Goal: Information Seeking & Learning: Check status

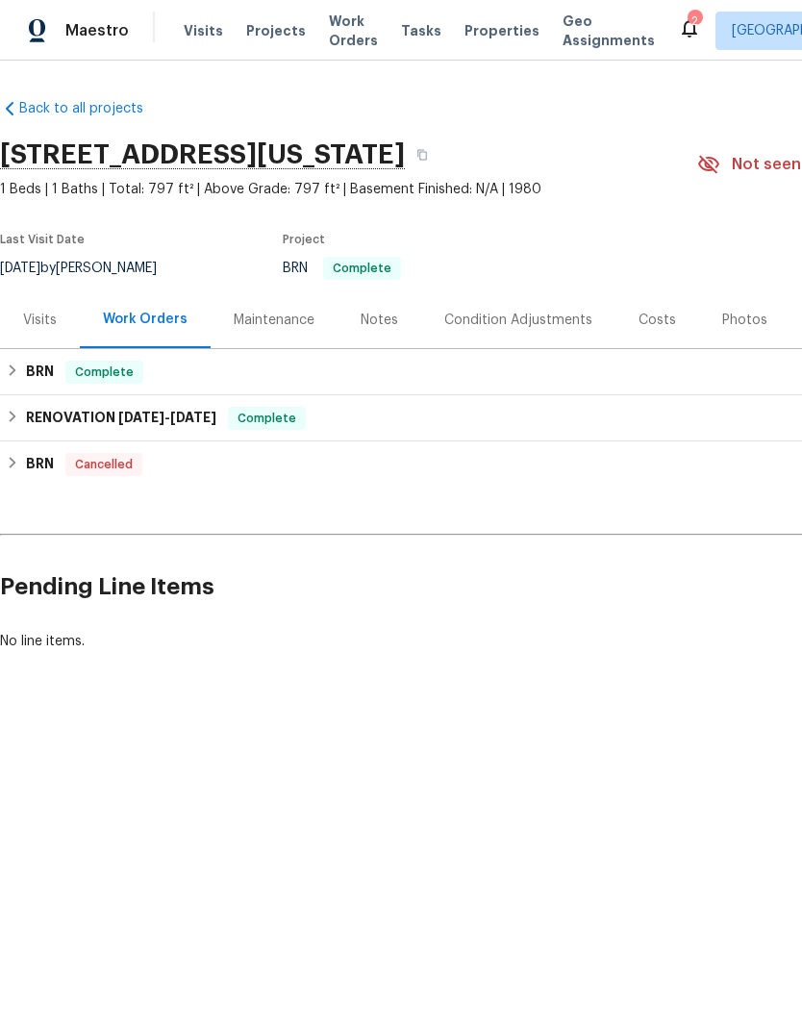
scroll to position [0, 23]
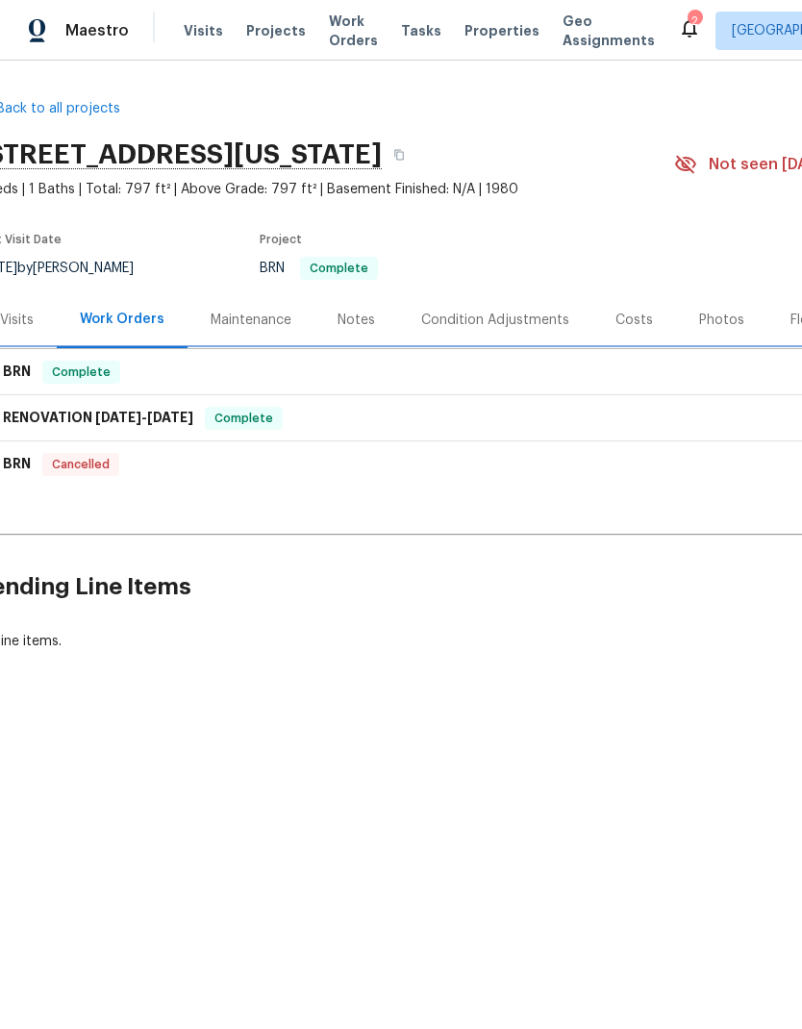
click at [610, 375] on div "BRN Complete" at bounding box center [520, 372] width 1075 height 23
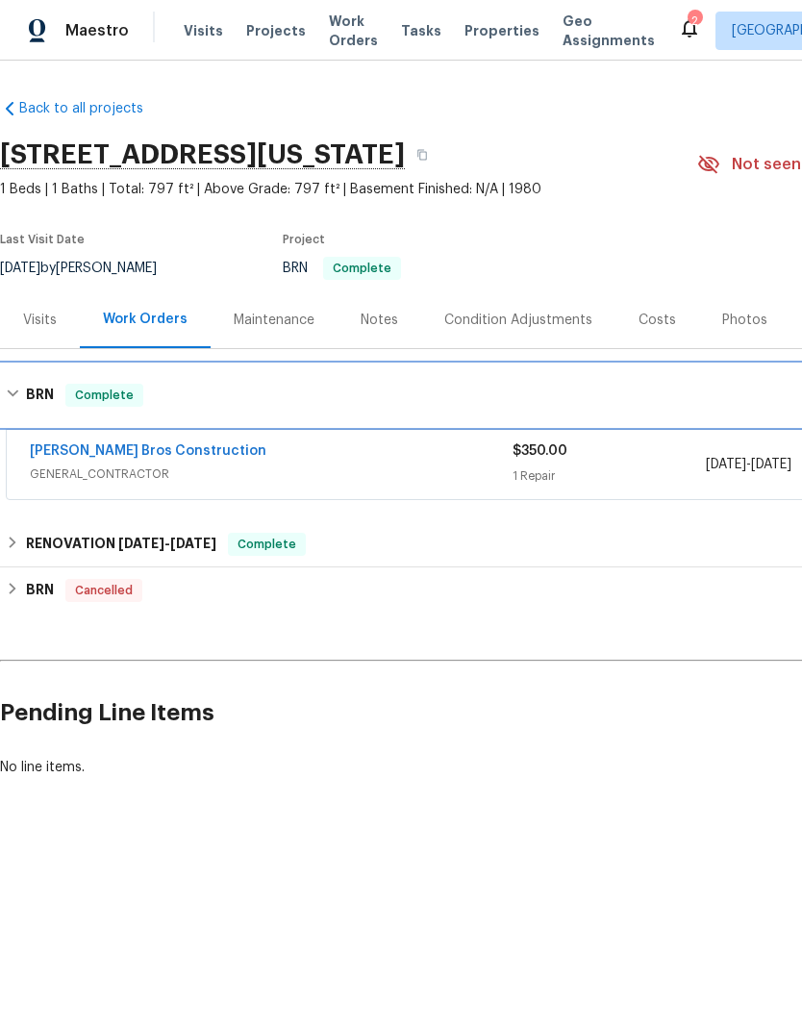
scroll to position [0, -1]
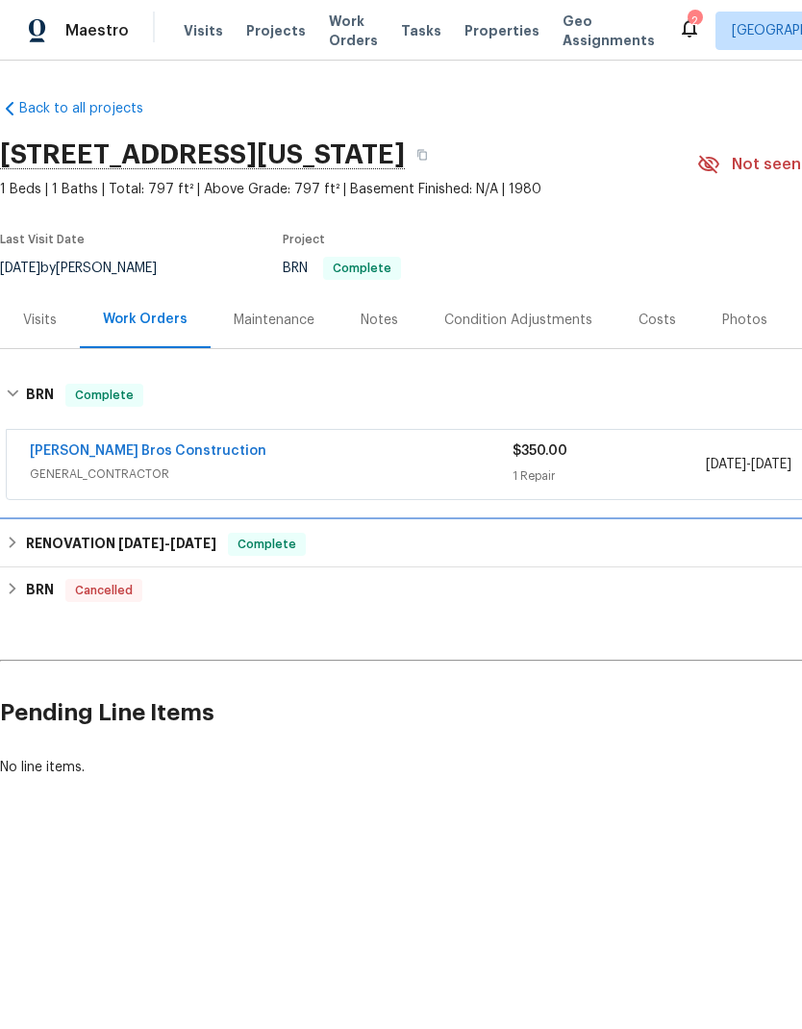
click at [557, 537] on div "RENOVATION [DATE] - [DATE] Complete" at bounding box center [543, 544] width 1075 height 23
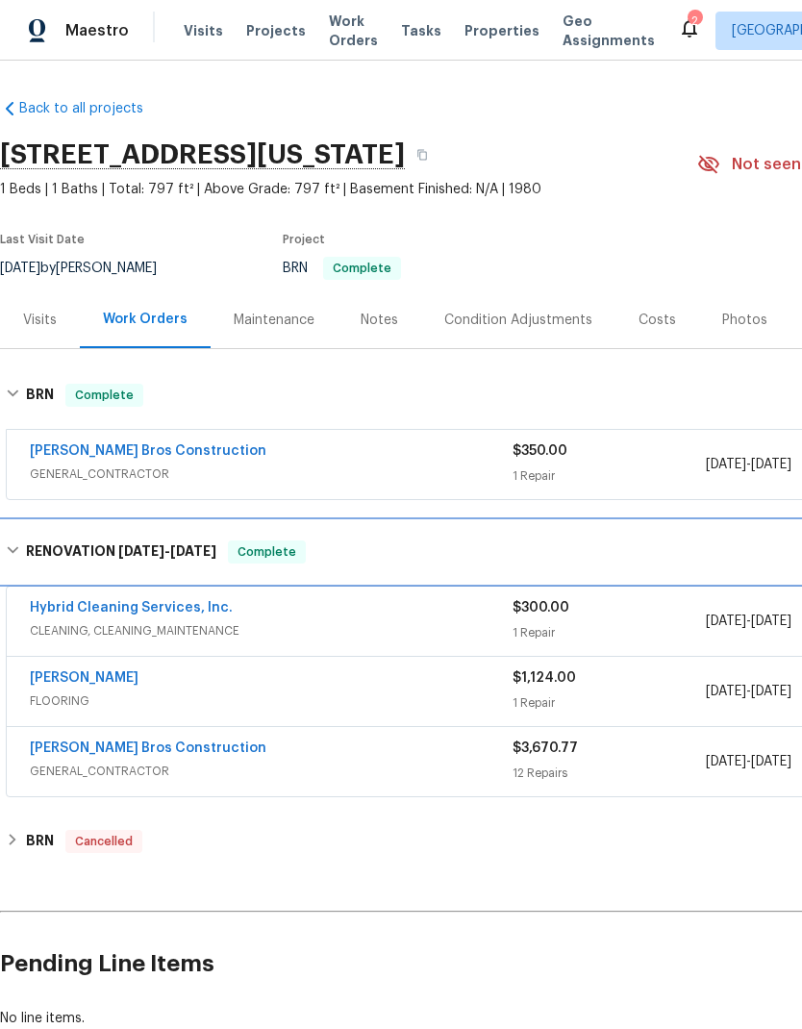
scroll to position [0, 0]
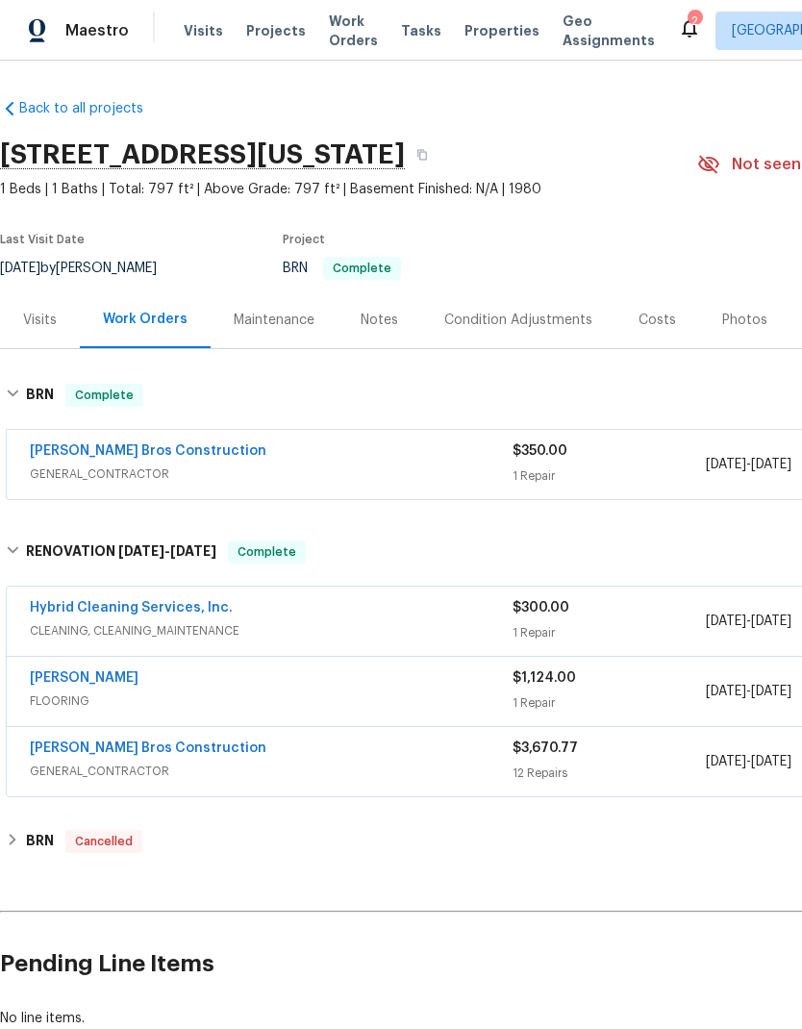
click at [250, 472] on span "GENERAL_CONTRACTOR" at bounding box center [271, 473] width 483 height 19
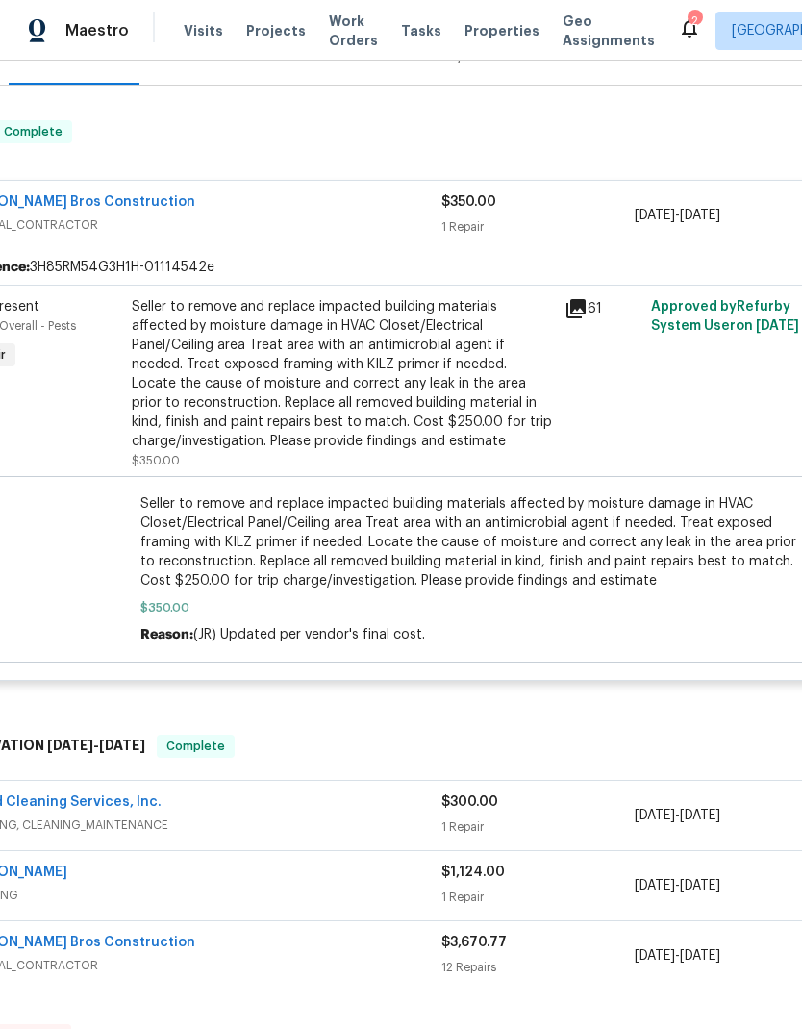
scroll to position [263, 73]
click at [253, 420] on div "Seller to remove and replace impacted building materials affected by moisture d…" at bounding box center [340, 374] width 421 height 154
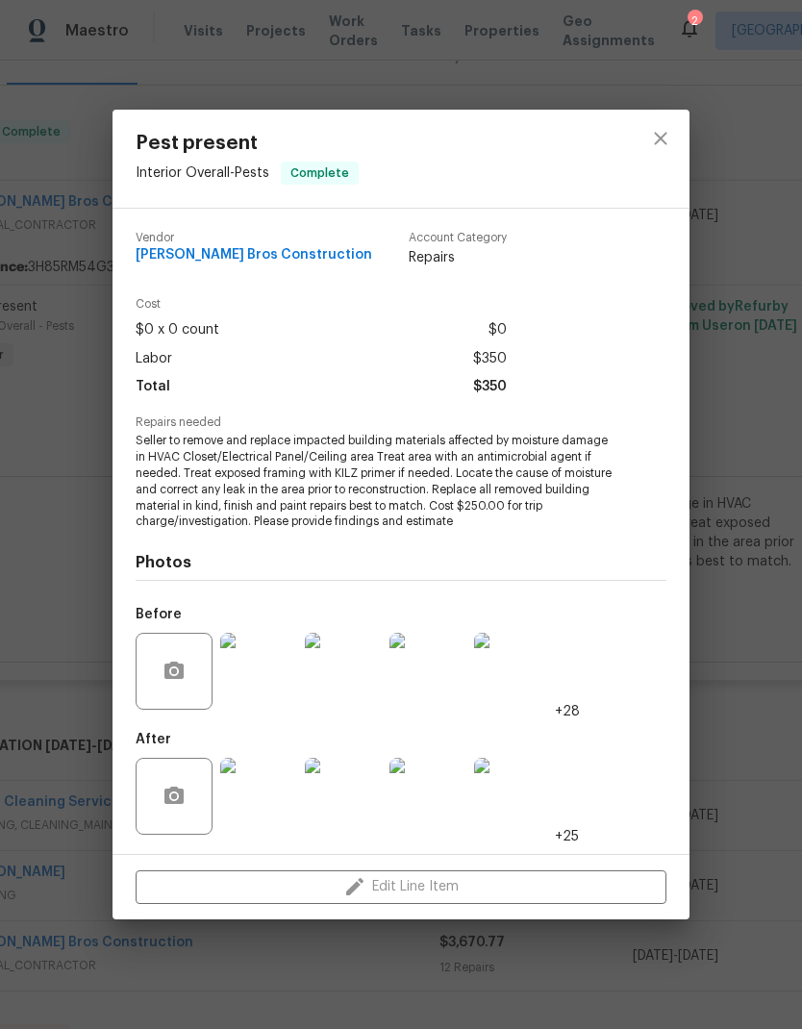
click at [252, 804] on img at bounding box center [258, 796] width 77 height 77
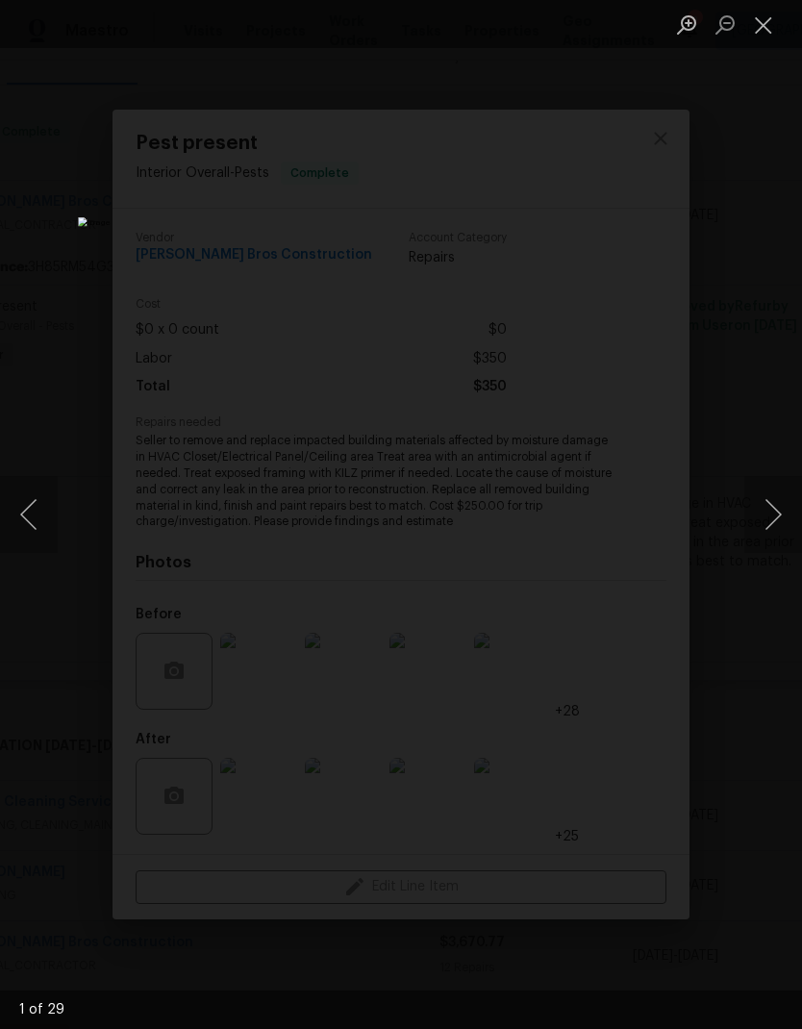
click at [755, 525] on button "Next image" at bounding box center [773, 514] width 58 height 77
click at [756, 526] on button "Next image" at bounding box center [773, 514] width 58 height 77
click at [756, 518] on button "Next image" at bounding box center [773, 514] width 58 height 77
click at [760, 521] on button "Next image" at bounding box center [773, 514] width 58 height 77
click at [760, 520] on button "Next image" at bounding box center [773, 514] width 58 height 77
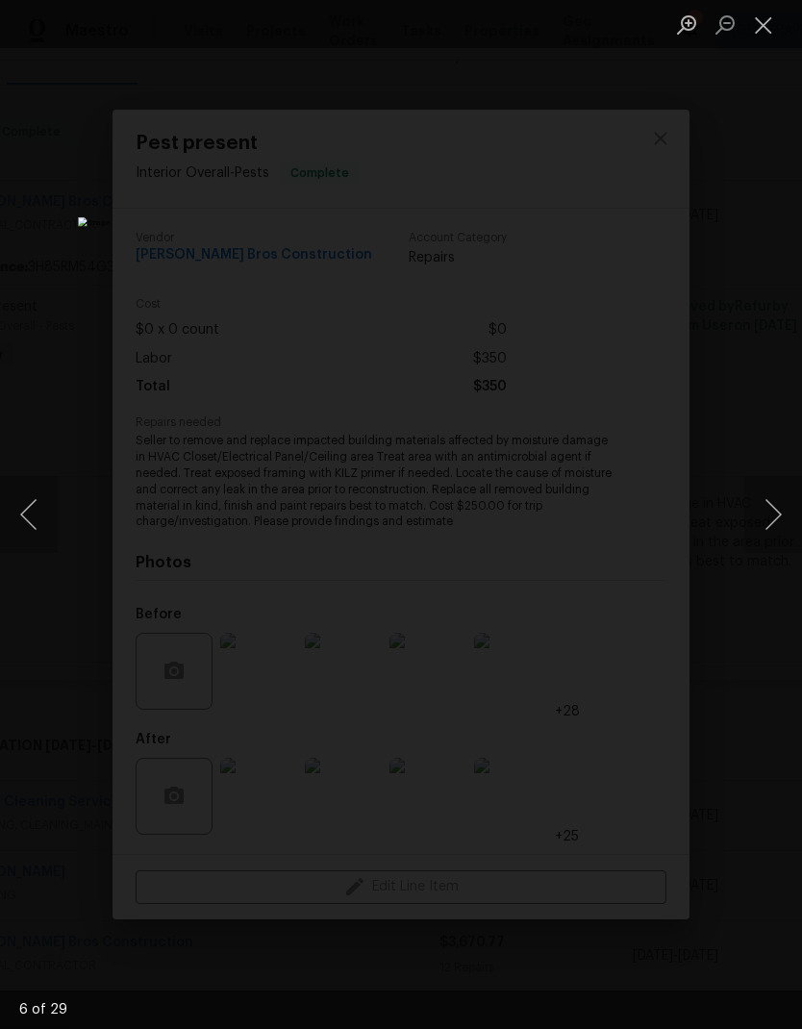
click at [762, 517] on button "Next image" at bounding box center [773, 514] width 58 height 77
click at [753, 529] on button "Next image" at bounding box center [773, 514] width 58 height 77
click at [27, 505] on button "Previous image" at bounding box center [29, 514] width 58 height 77
click at [220, 742] on img "Lightbox" at bounding box center [309, 514] width 463 height 594
click at [755, 29] on button "Close lightbox" at bounding box center [763, 25] width 38 height 34
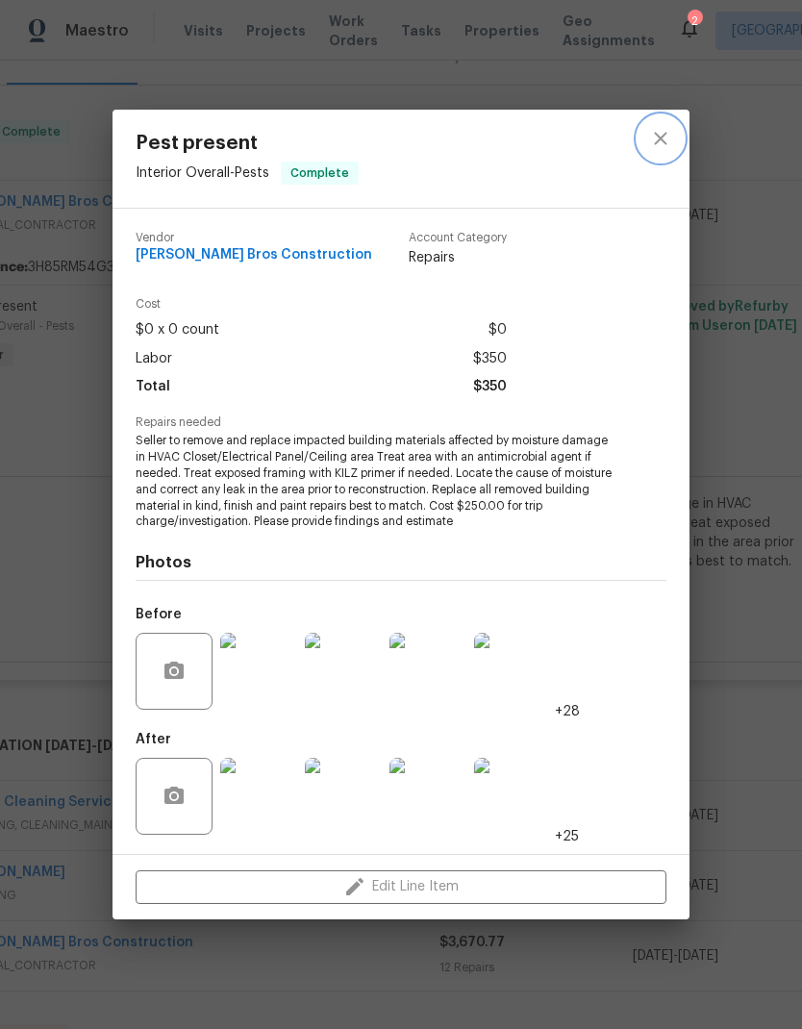
click at [643, 140] on button "close" at bounding box center [660, 138] width 46 height 46
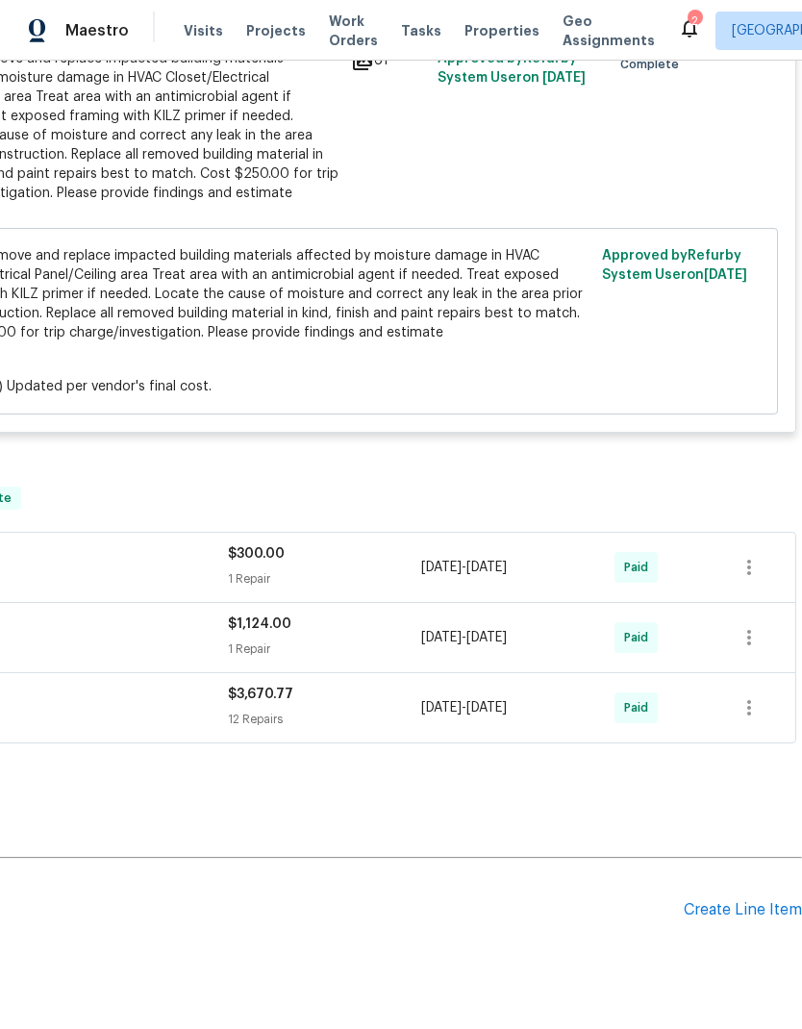
scroll to position [511, 285]
